Goal: Find specific page/section: Find specific page/section

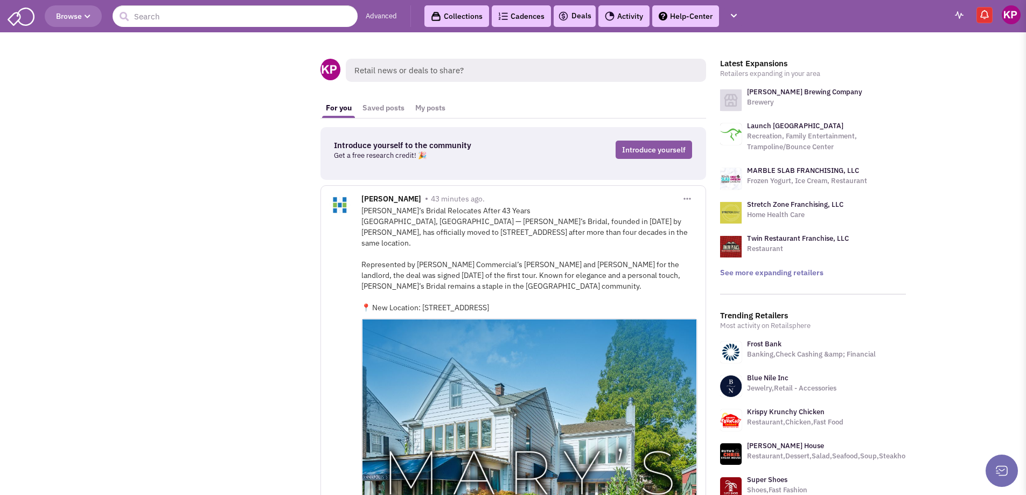
click at [518, 17] on link "Cadences 0" at bounding box center [521, 16] width 59 height 22
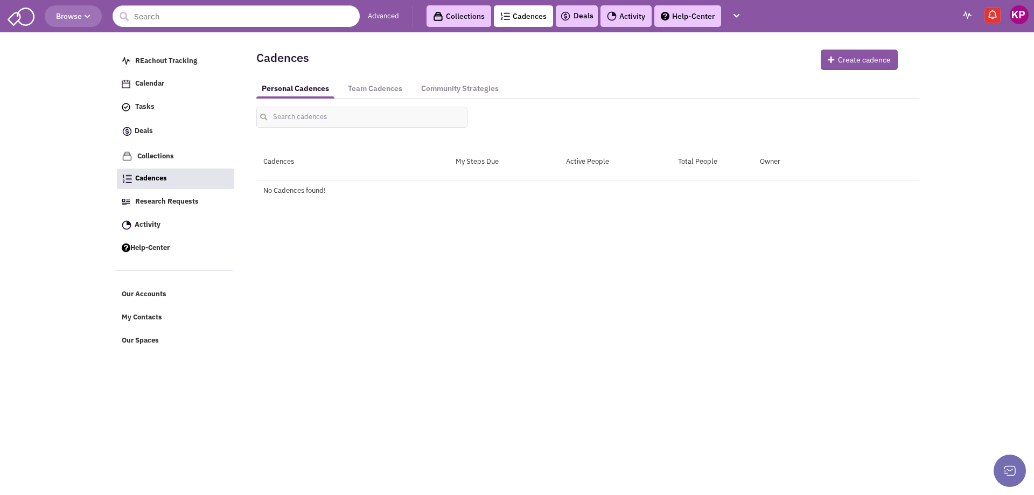
click at [576, 17] on link "Deals" at bounding box center [576, 16] width 33 height 13
click at [582, 12] on link "Deals" at bounding box center [576, 16] width 33 height 13
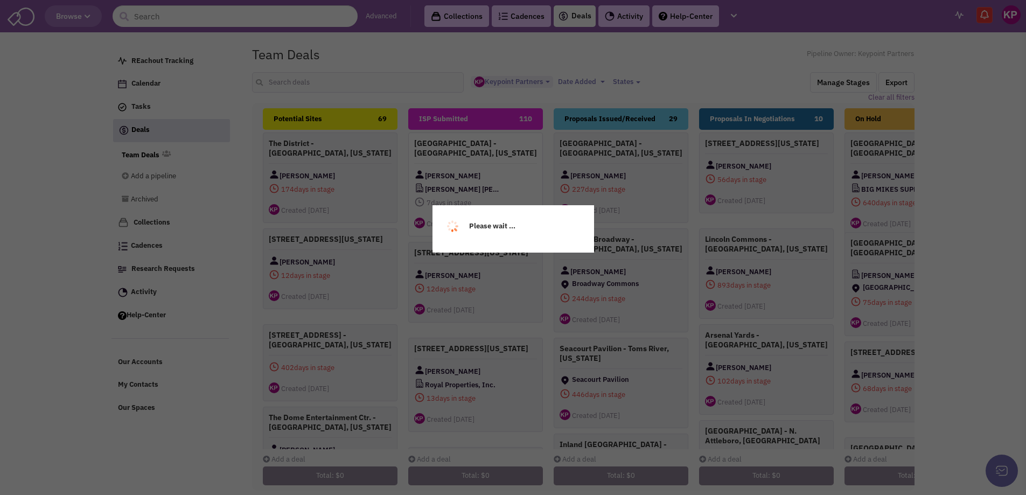
select select "1896"
select select
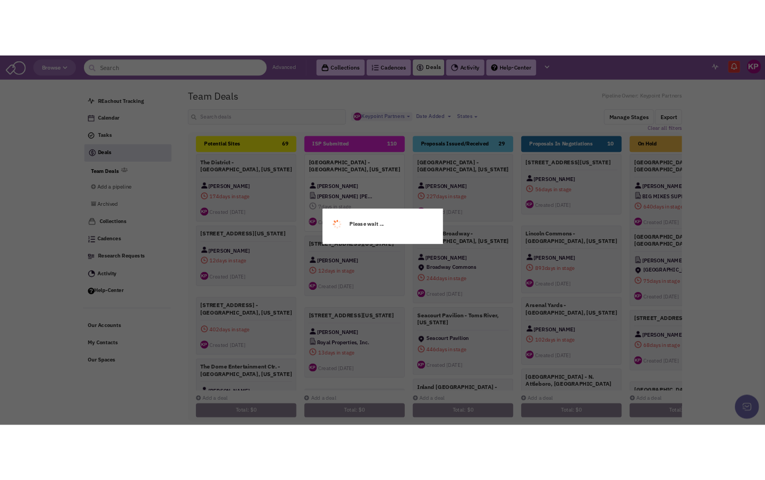
scroll to position [10, 0]
